Goal: Share content

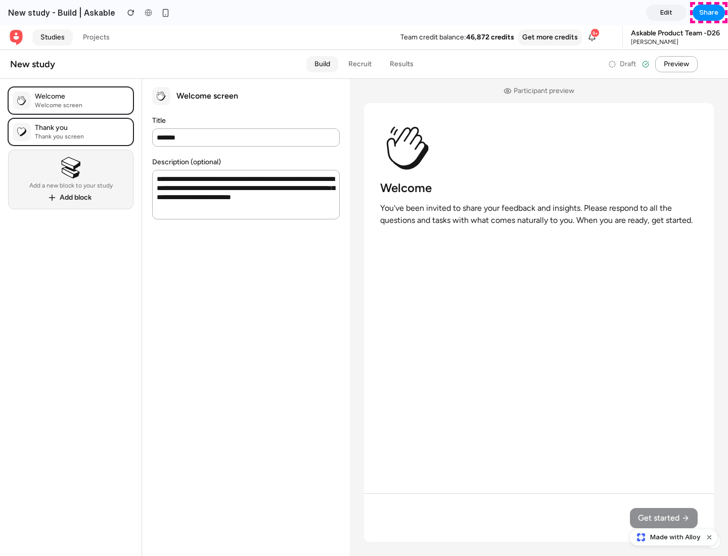
click at [709, 13] on span "Share" at bounding box center [708, 13] width 19 height 10
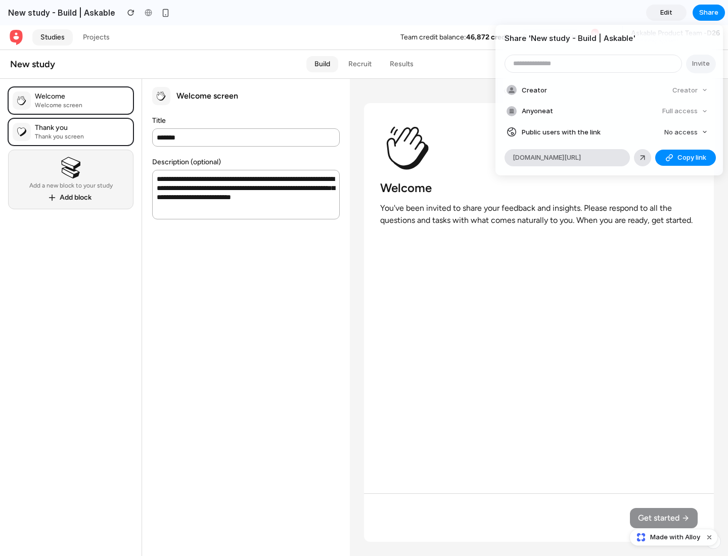
click at [685, 158] on span "Copy link" at bounding box center [691, 158] width 29 height 10
click at [675, 537] on div "Share ' New study - Build | Askable ' Invite Creator Creator Anyone at Full acc…" at bounding box center [364, 278] width 728 height 556
